Goal: Find specific page/section: Find specific page/section

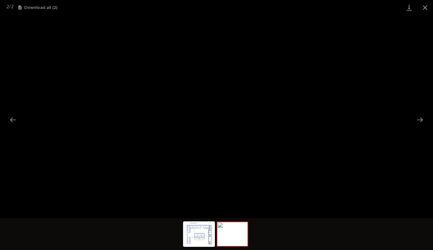
scroll to position [287, 0]
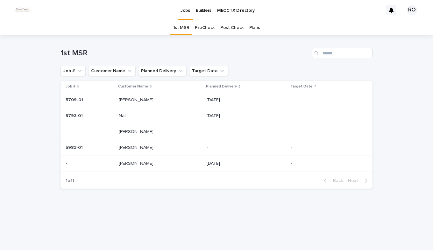
click at [207, 28] on link "PreCheck" at bounding box center [205, 27] width 20 height 15
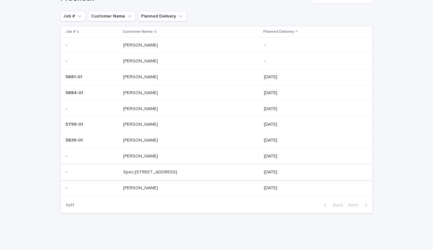
scroll to position [23, 0]
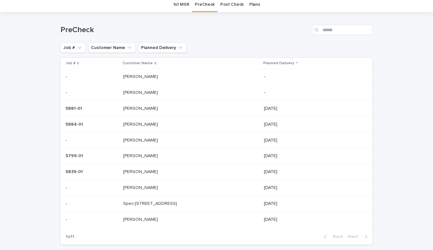
click at [137, 76] on p "[PERSON_NAME]" at bounding box center [141, 76] width 36 height 7
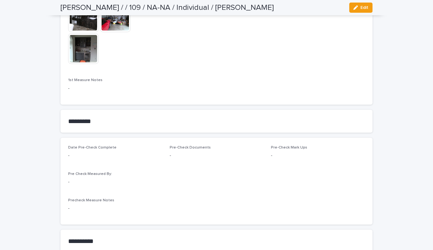
scroll to position [574, 0]
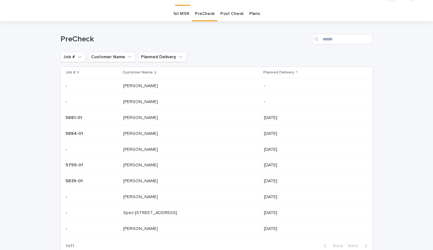
scroll to position [20, 0]
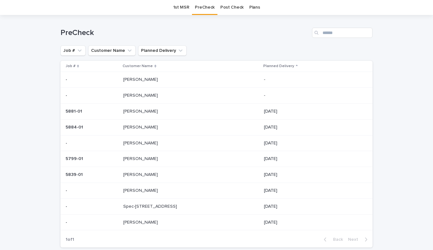
click at [111, 95] on p at bounding box center [92, 95] width 53 height 5
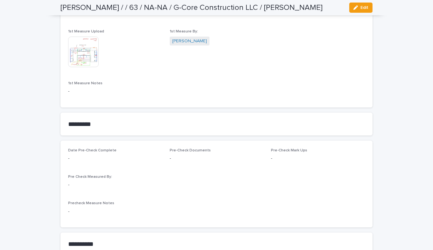
scroll to position [446, 0]
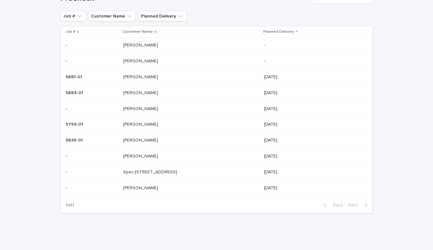
scroll to position [20, 0]
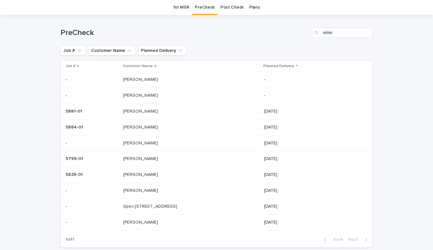
click at [141, 114] on p at bounding box center [176, 111] width 106 height 5
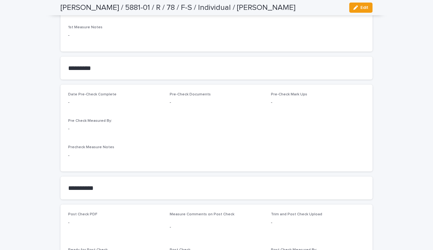
scroll to position [542, 0]
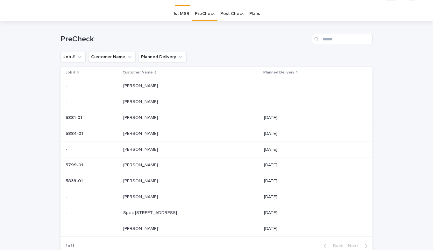
scroll to position [20, 0]
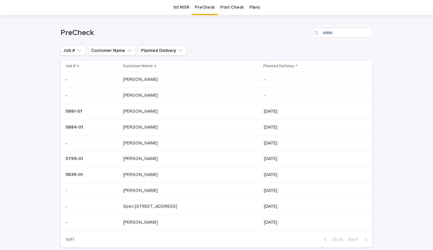
click at [130, 127] on p "[PERSON_NAME]" at bounding box center [141, 127] width 36 height 7
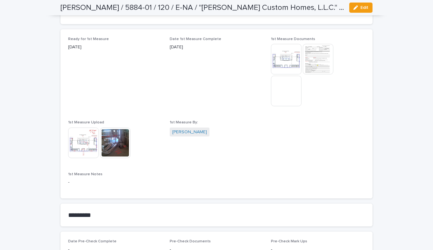
scroll to position [351, 0]
